Goal: Transaction & Acquisition: Purchase product/service

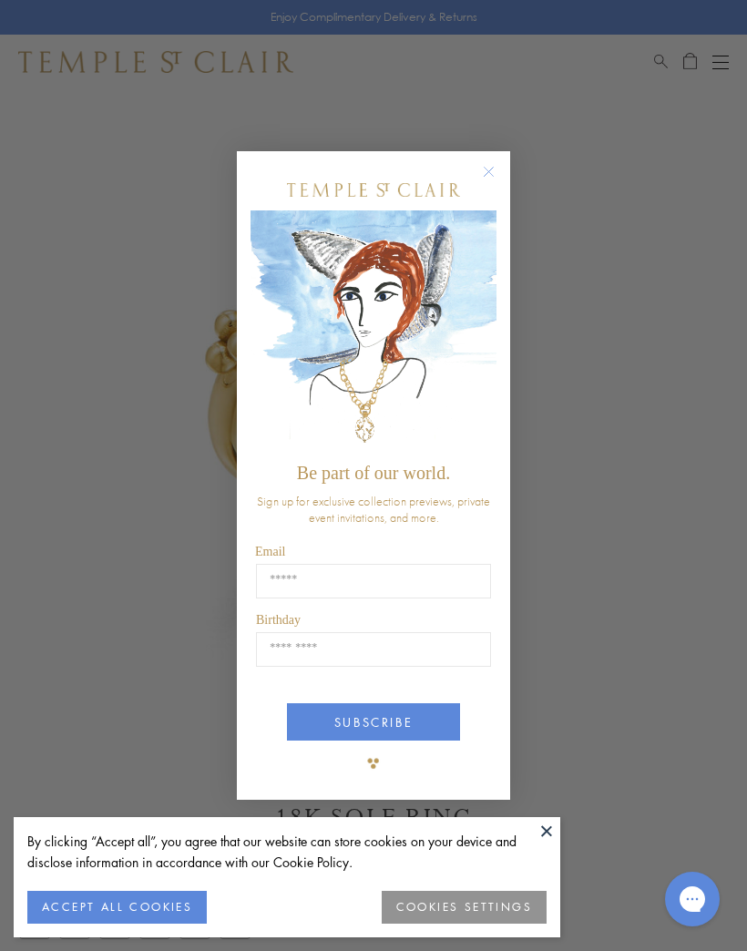
click at [484, 911] on button "COOKIES SETTINGS" at bounding box center [464, 907] width 165 height 33
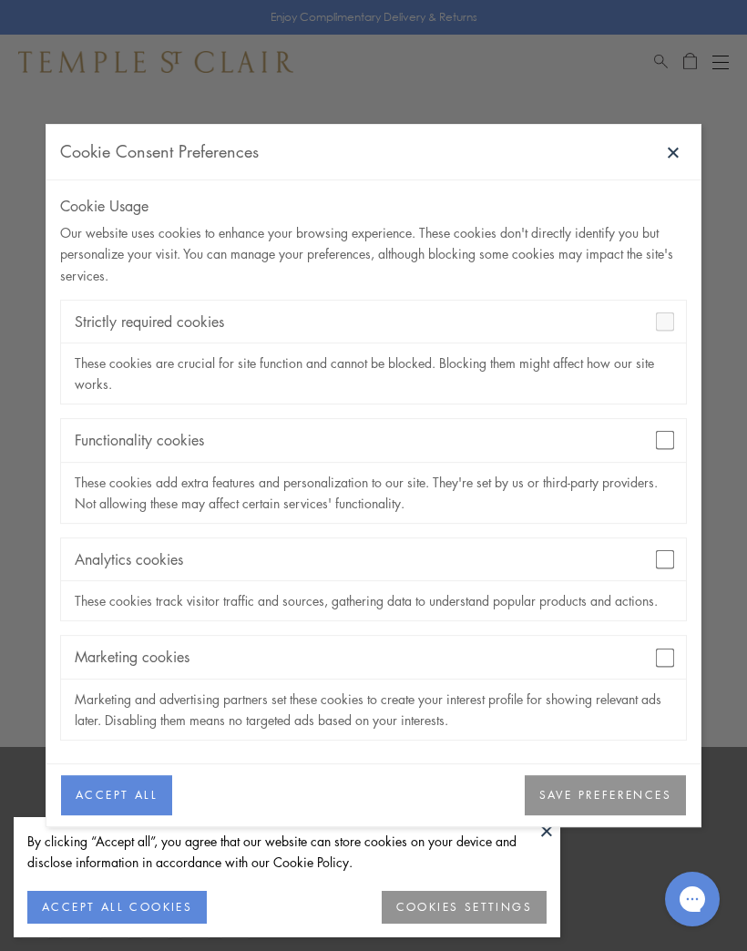
click at [624, 775] on button "SAVE PREFERENCES" at bounding box center [605, 795] width 161 height 40
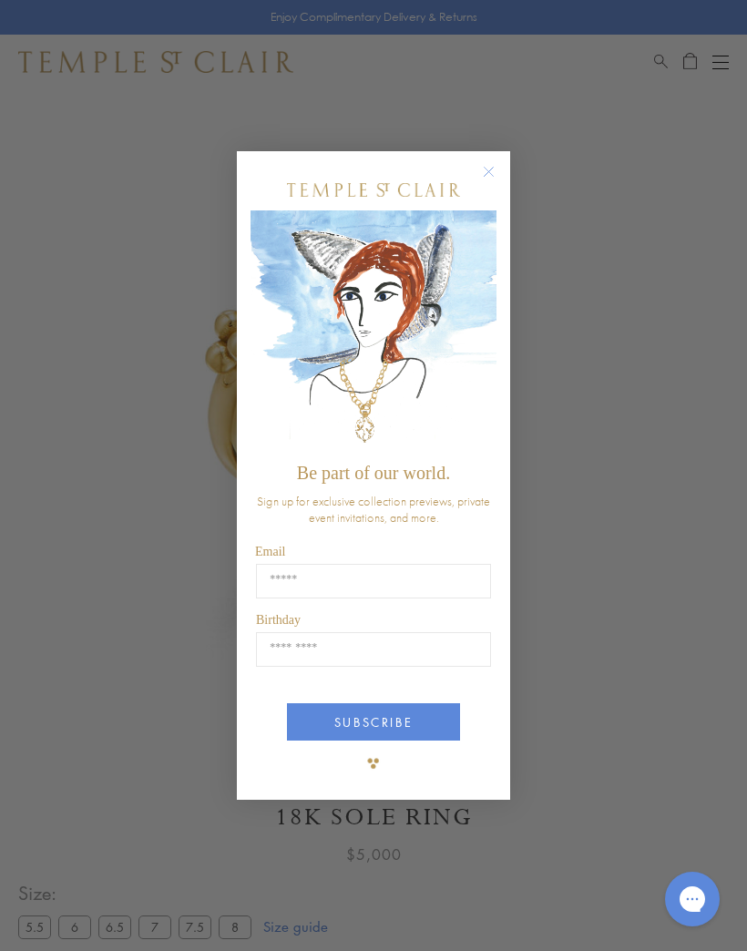
click at [497, 171] on circle "Close dialog" at bounding box center [489, 172] width 22 height 22
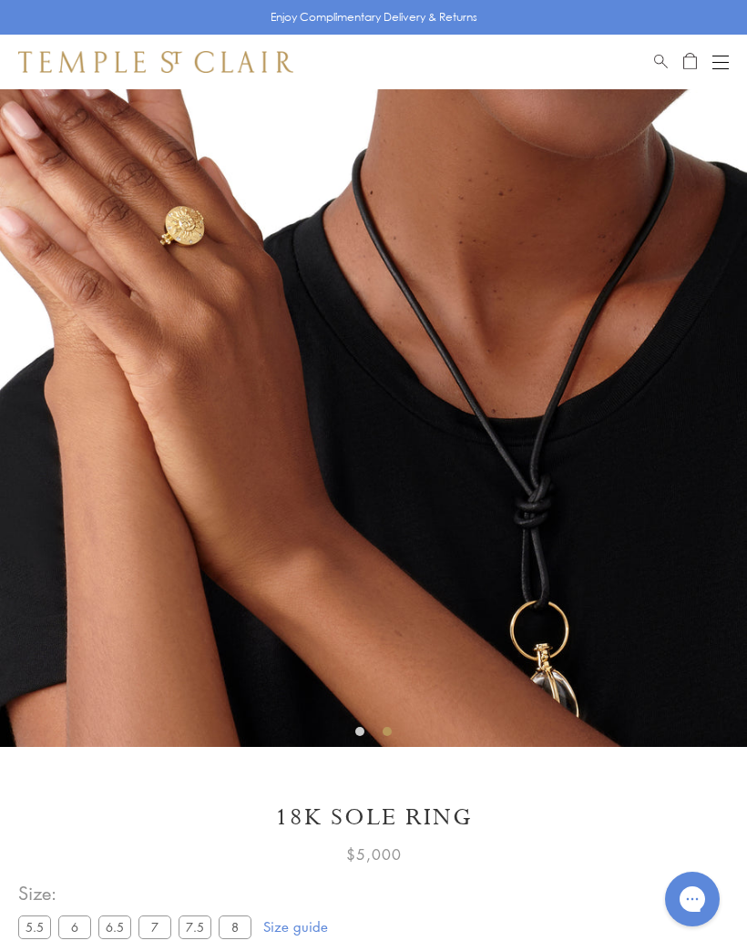
click at [714, 70] on button "Open navigation" at bounding box center [721, 62] width 16 height 22
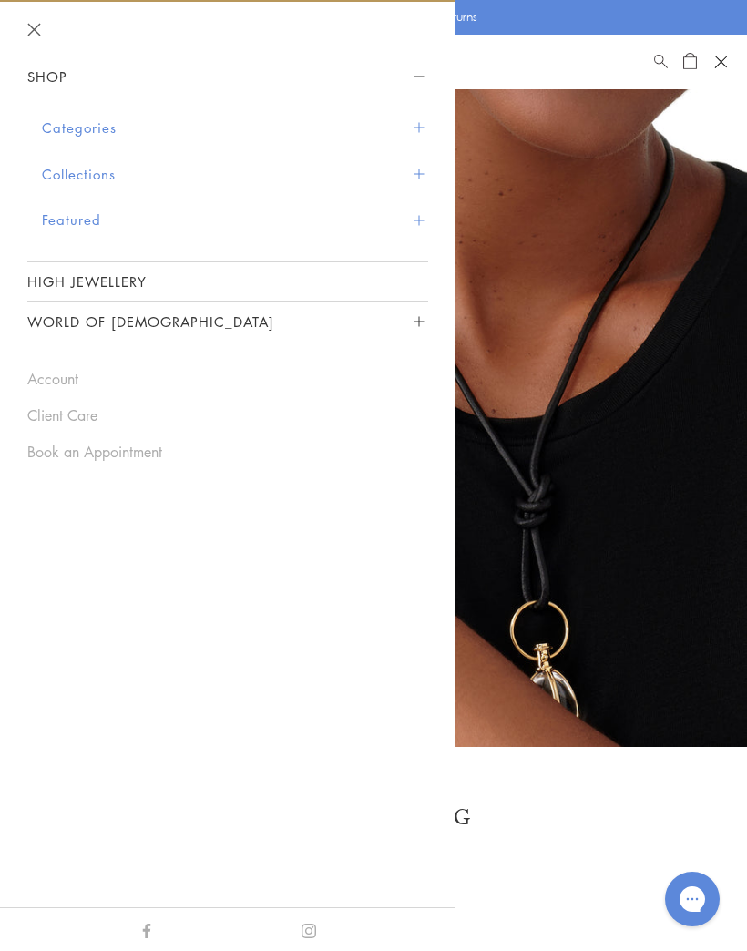
click at [413, 132] on button "Categories" at bounding box center [235, 128] width 386 height 46
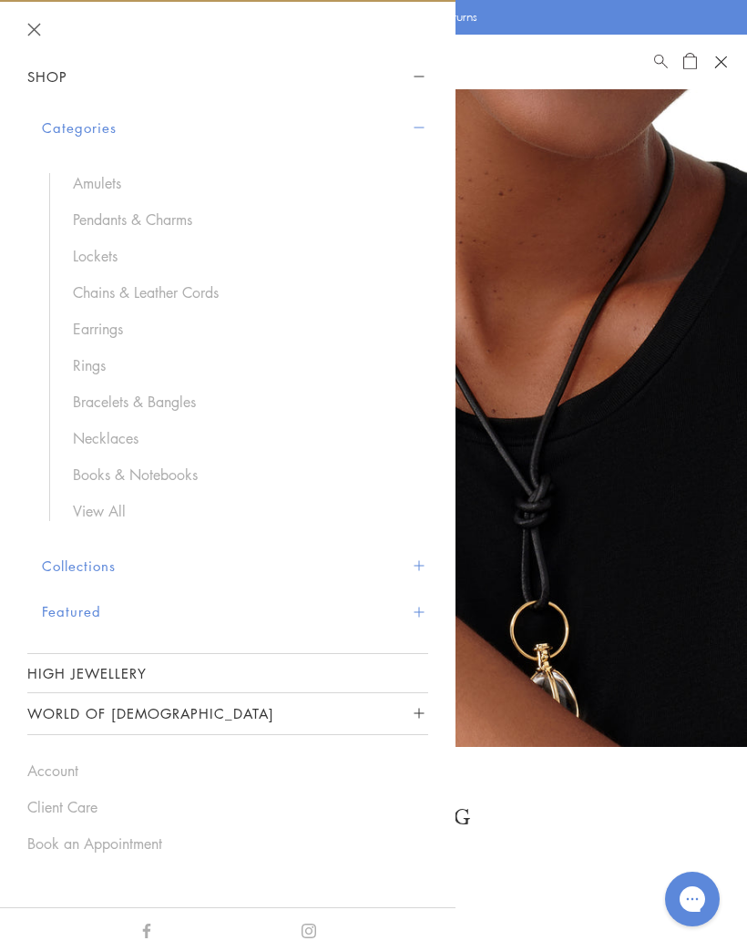
click at [95, 363] on link "Rings" at bounding box center [241, 365] width 337 height 20
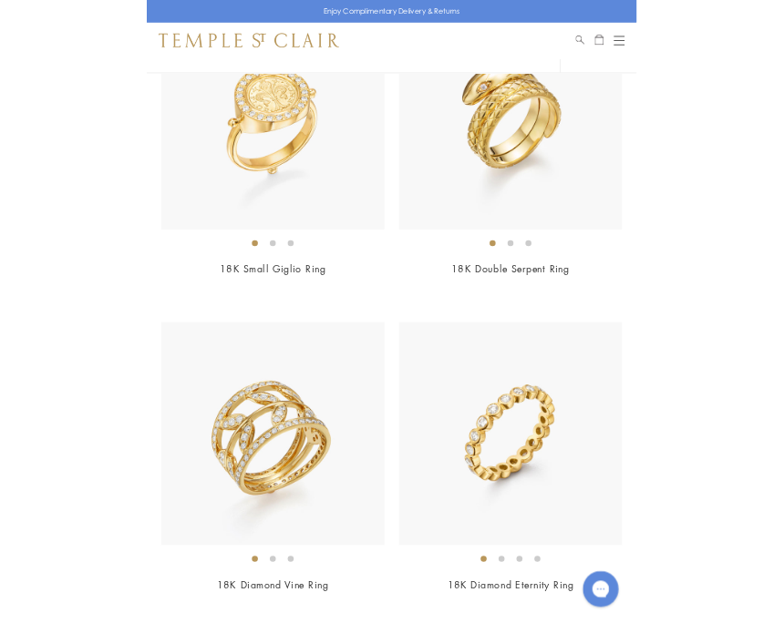
scroll to position [7218, 0]
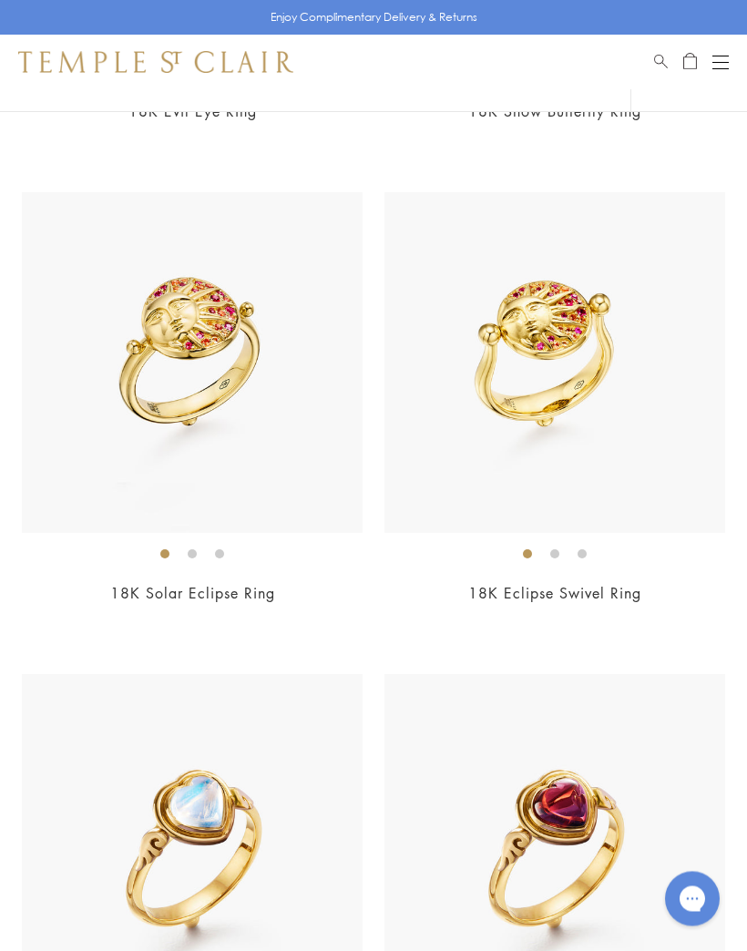
scroll to position [4944, 0]
click at [566, 582] on link "18K Eclipse Swivel Ring" at bounding box center [554, 592] width 173 height 20
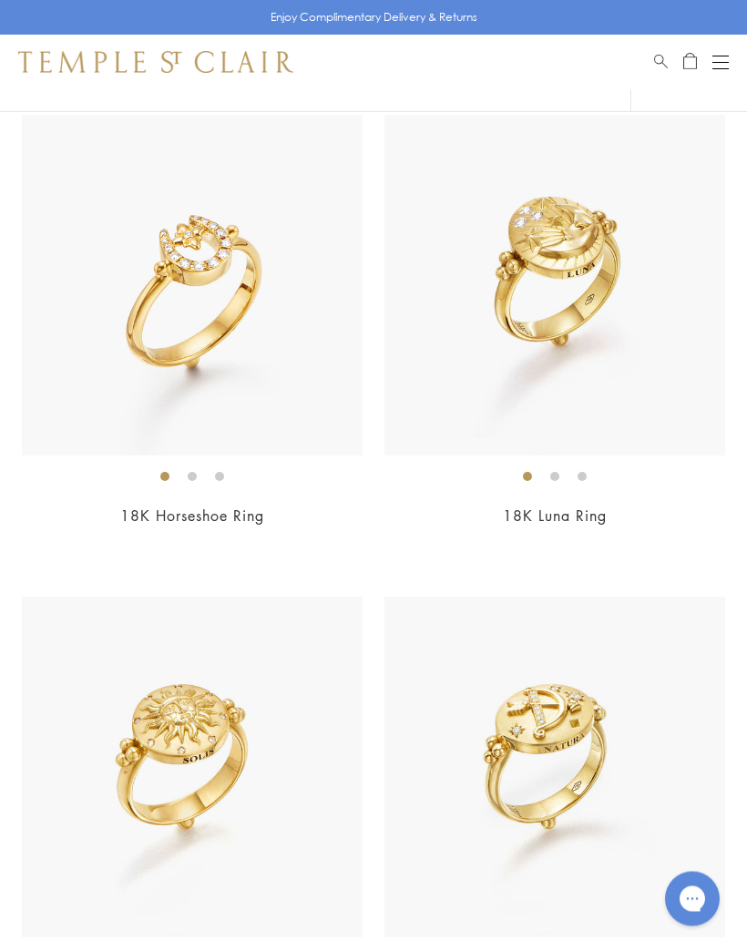
scroll to position [5985, 0]
click at [571, 249] on img at bounding box center [555, 285] width 341 height 341
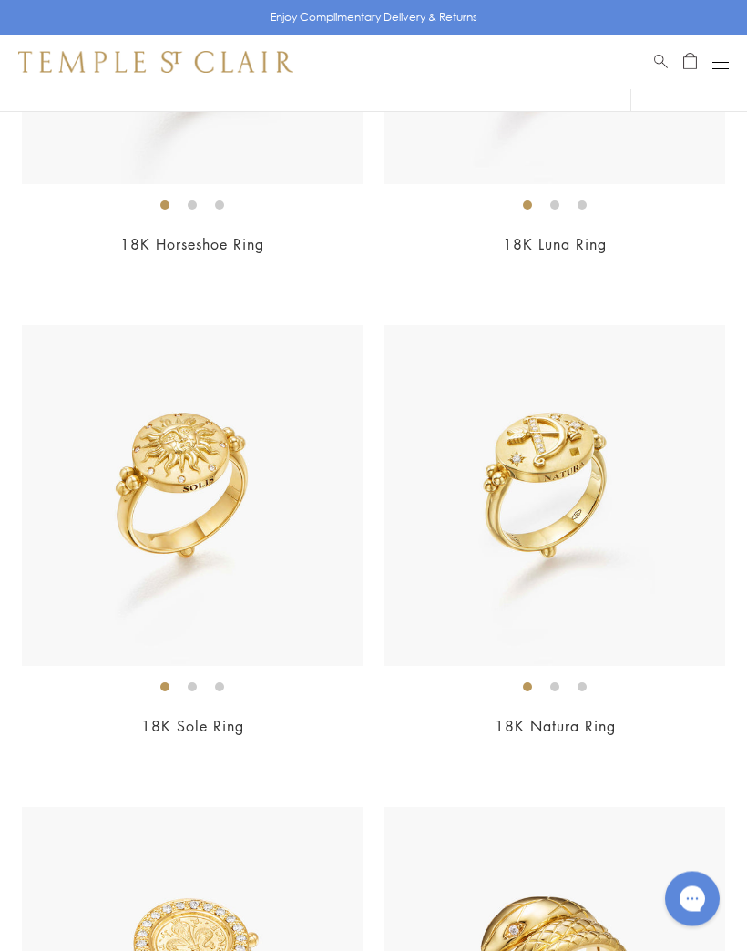
scroll to position [6263, 0]
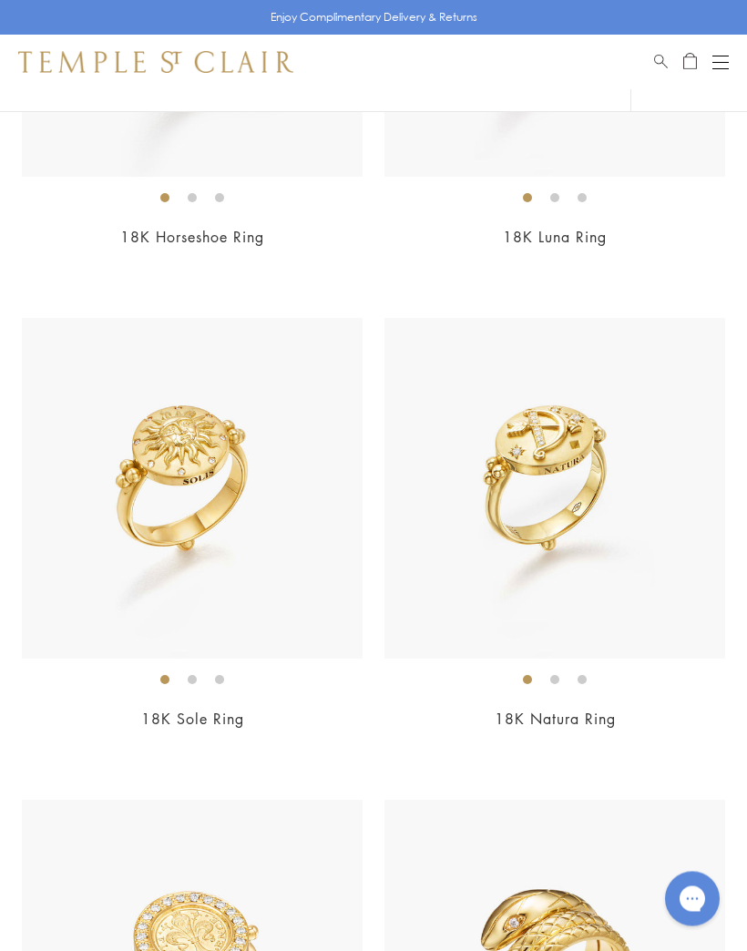
click at [181, 498] on img at bounding box center [192, 489] width 341 height 341
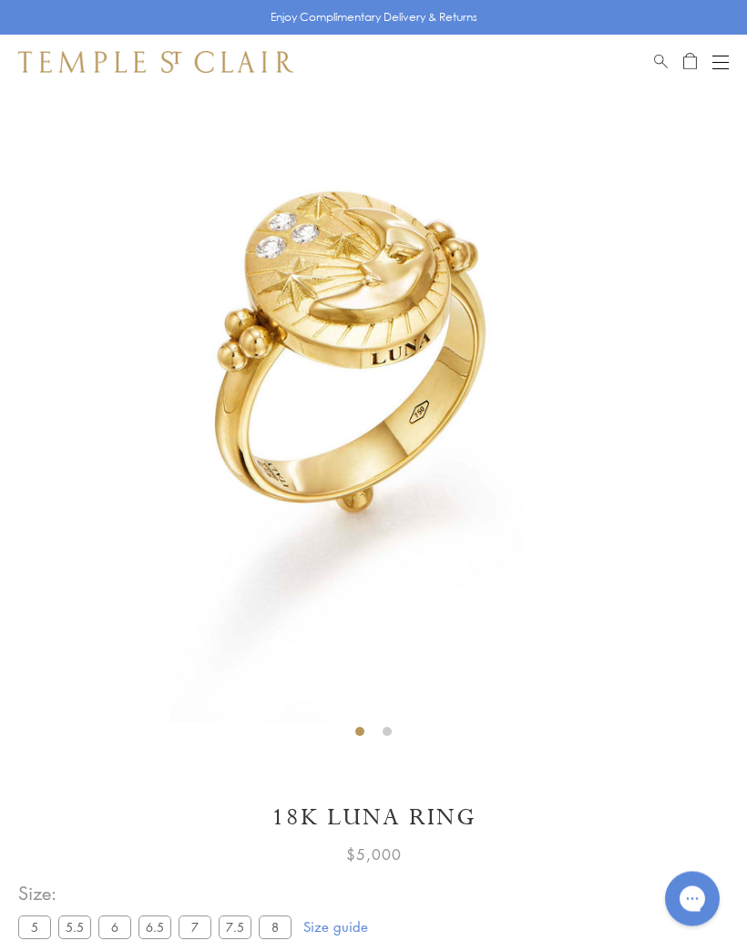
scroll to position [89, 0]
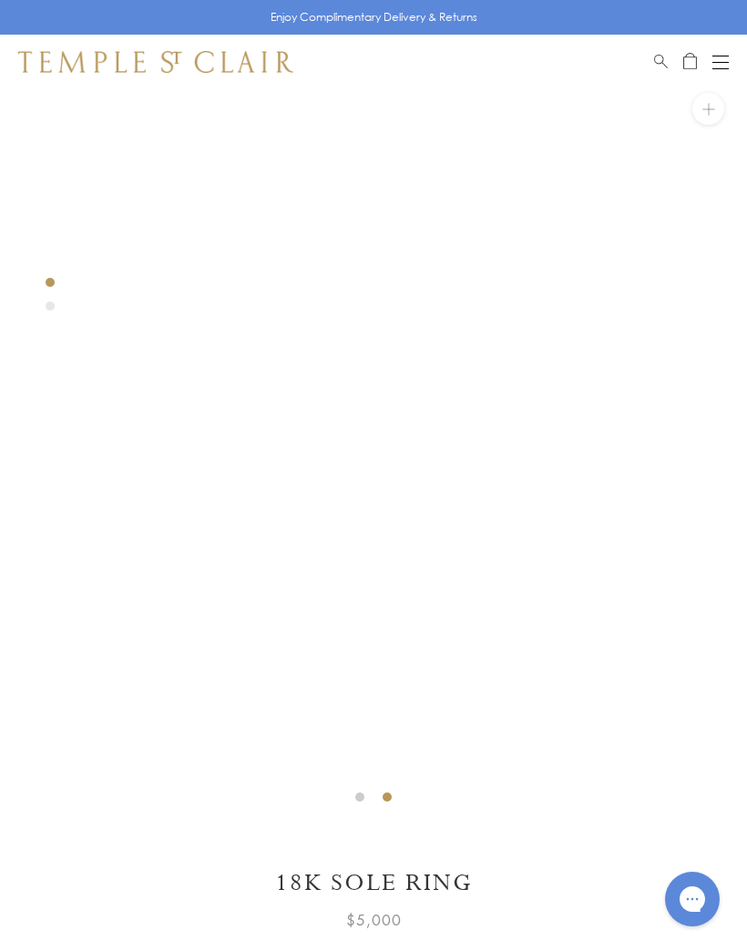
scroll to position [23, 0]
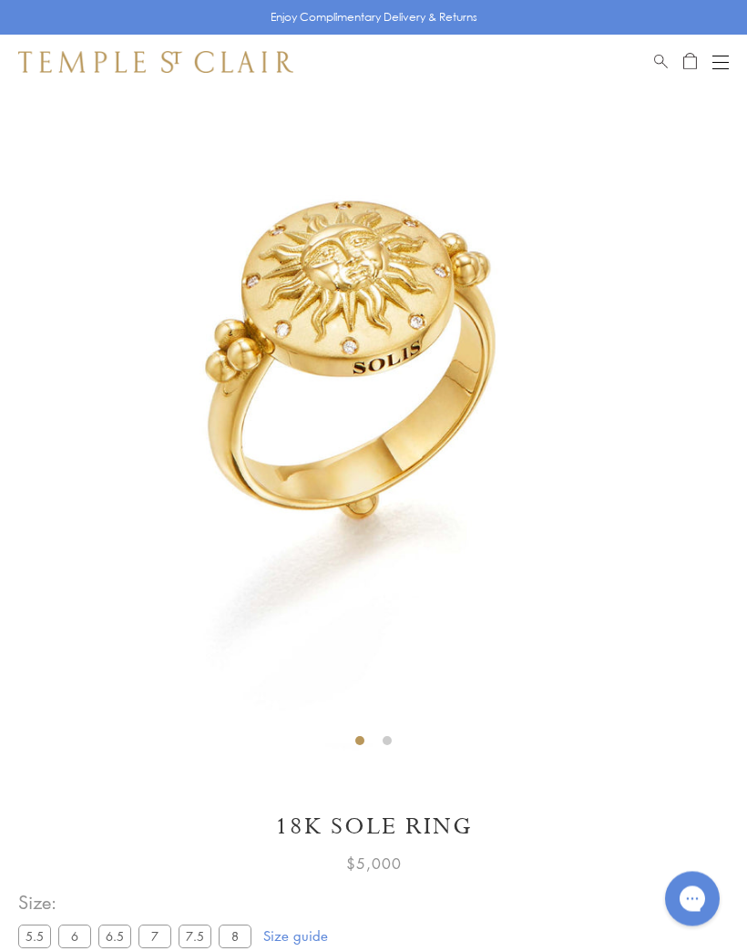
scroll to position [89, 0]
